Goal: Information Seeking & Learning: Learn about a topic

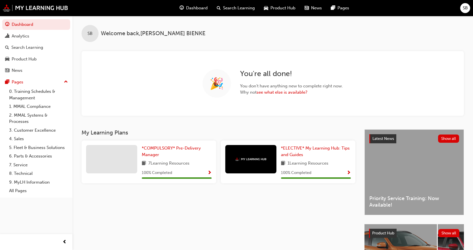
drag, startPoint x: 301, startPoint y: 1, endPoint x: 287, endPoint y: 26, distance: 29.2
click at [287, 26] on div "SB Welcome back , [PERSON_NAME]" at bounding box center [272, 29] width 400 height 26
click at [279, 8] on span "Product Hub" at bounding box center [282, 8] width 25 height 7
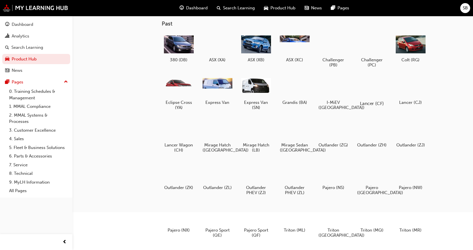
scroll to position [85, 0]
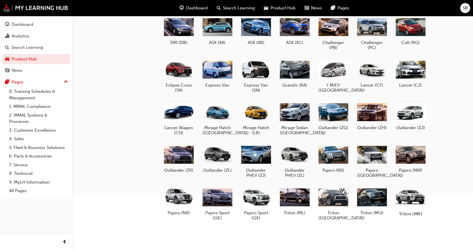
click at [413, 198] on div at bounding box center [410, 197] width 32 height 22
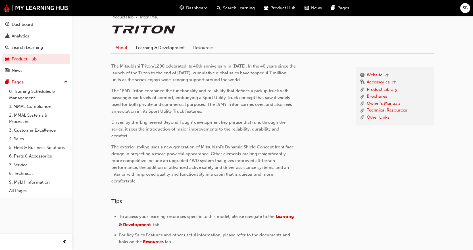
scroll to position [121, 0]
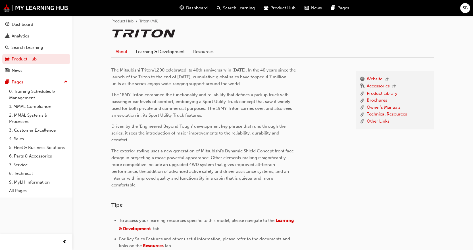
click at [379, 85] on link "Accessories" at bounding box center [378, 86] width 23 height 7
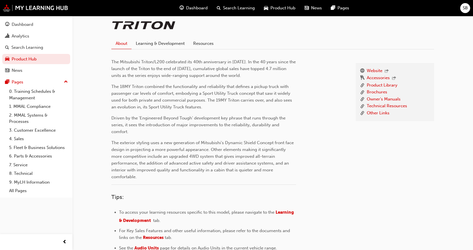
scroll to position [36, 0]
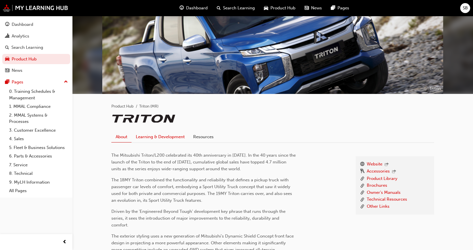
click at [155, 137] on link "Learning & Development" at bounding box center [159, 136] width 57 height 11
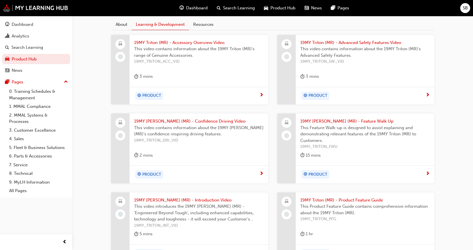
scroll to position [132, 0]
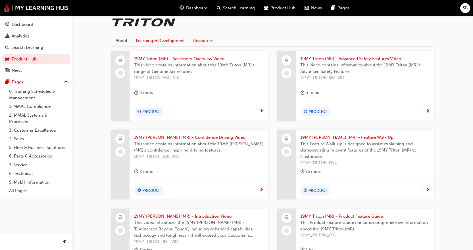
click at [208, 41] on link "Resources" at bounding box center [203, 40] width 29 height 11
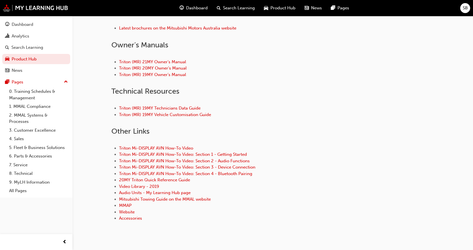
scroll to position [272, 0]
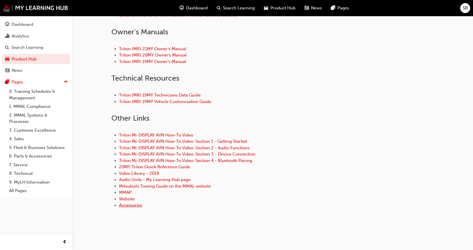
click at [139, 206] on link "Accessories" at bounding box center [130, 205] width 23 height 5
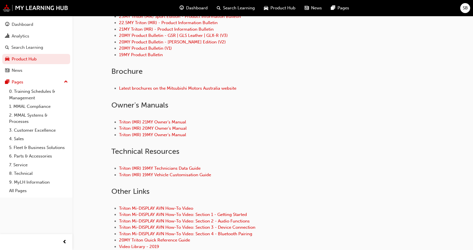
scroll to position [199, 0]
click at [172, 175] on link "Triton (MR) 19MY Vehicle Customisation Guide" at bounding box center [165, 174] width 92 height 5
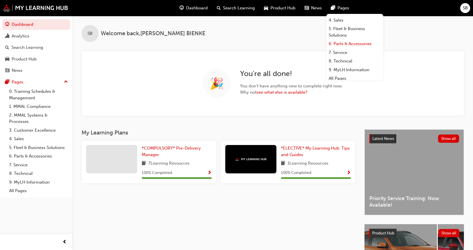
scroll to position [48, 0]
click at [346, 59] on link "8. Technical" at bounding box center [354, 58] width 57 height 9
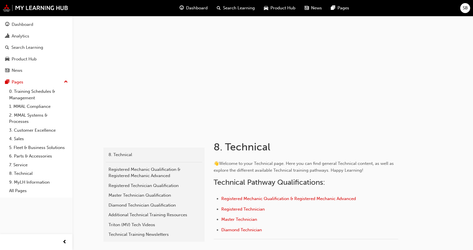
click at [194, 8] on span "Dashboard" at bounding box center [197, 8] width 22 height 7
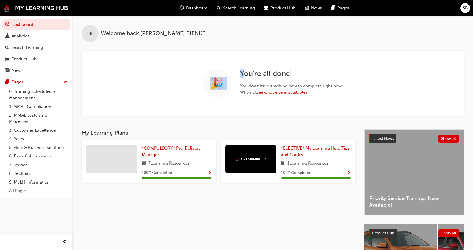
click at [232, 17] on div "SB Welcome back , SHANNAN BIENKE 🎉 You ' re all done! You don ' t have anything…" at bounding box center [272, 66] width 400 height 100
click at [232, 9] on span "Search Learning" at bounding box center [239, 8] width 32 height 7
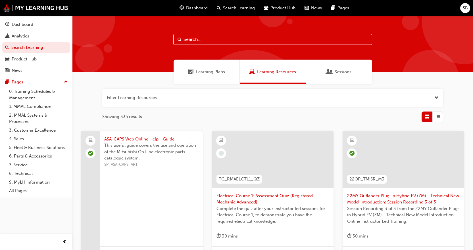
click at [217, 70] on span "Learning Plans" at bounding box center [210, 72] width 29 height 7
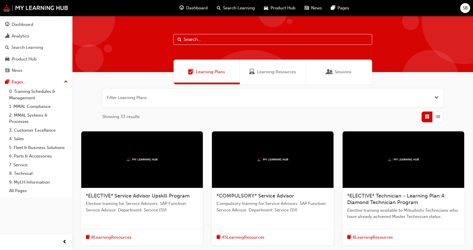
click at [277, 11] on span "Product Hub" at bounding box center [282, 8] width 25 height 7
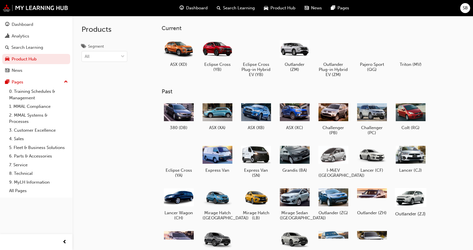
scroll to position [85, 0]
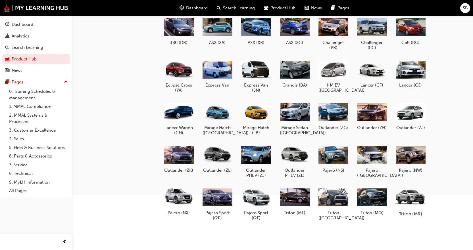
click at [410, 199] on div at bounding box center [410, 197] width 32 height 22
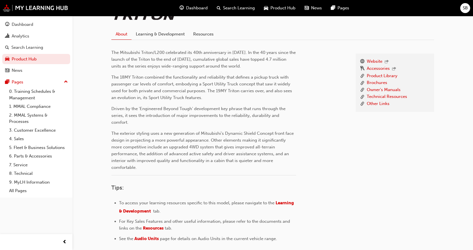
scroll to position [178, 0]
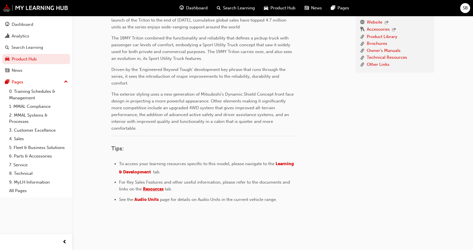
click at [155, 189] on span "Resources" at bounding box center [153, 189] width 21 height 5
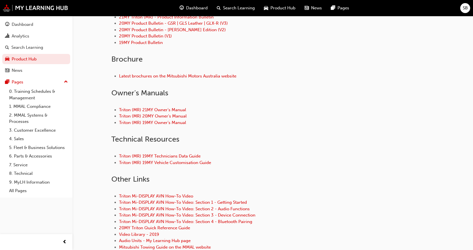
scroll to position [272, 0]
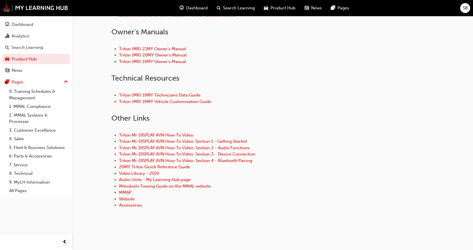
click at [295, 89] on div "Triton (MR) 19MY Technicians Data Guide Triton (MR) 19MY Vehicle Customisation …" at bounding box center [272, 98] width 323 height 31
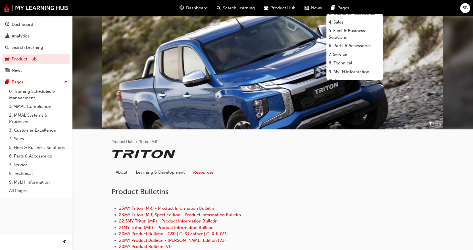
scroll to position [48, 0]
click at [357, 40] on link "6. Parts & Accessories" at bounding box center [354, 41] width 57 height 9
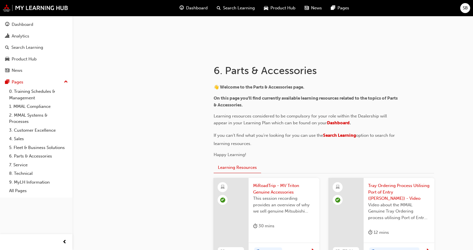
scroll to position [77, 0]
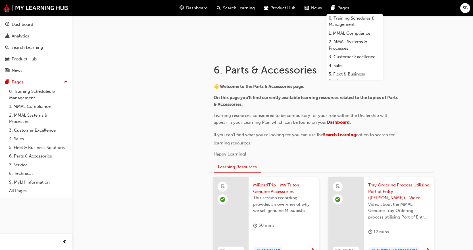
click at [47, 24] on div "Dashboard" at bounding box center [36, 24] width 62 height 7
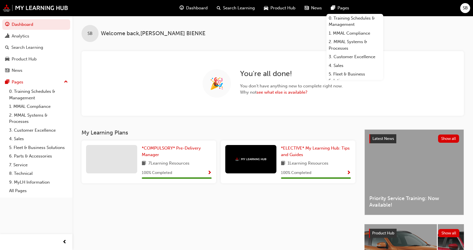
click at [248, 23] on div "SB Welcome back , [PERSON_NAME]" at bounding box center [272, 29] width 400 height 26
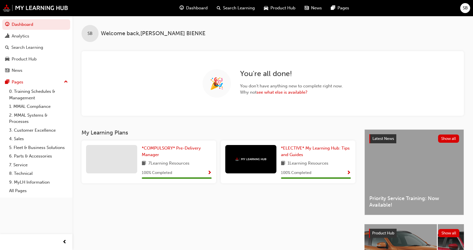
click at [239, 7] on span "Search Learning" at bounding box center [239, 8] width 32 height 7
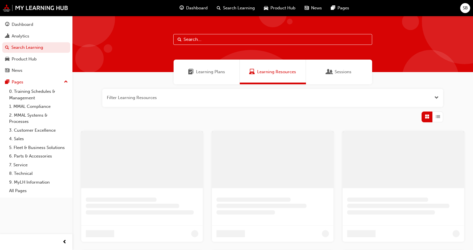
click at [206, 41] on input "text" at bounding box center [272, 39] width 199 height 11
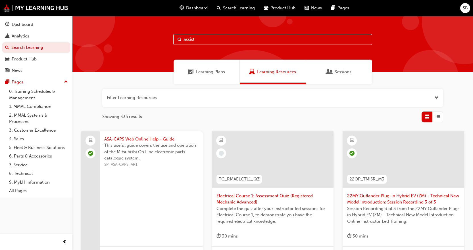
type input "assist"
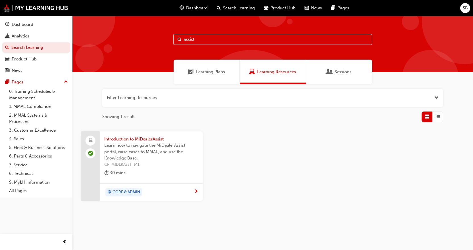
click at [140, 140] on span "Introduction to MiDealerAssist" at bounding box center [151, 139] width 94 height 7
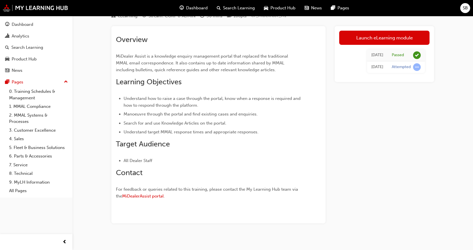
scroll to position [31, 0]
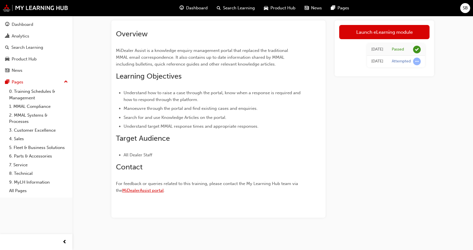
click at [143, 191] on span "MiDealerAssist portal" at bounding box center [142, 190] width 41 height 5
